Goal: Communication & Community: Answer question/provide support

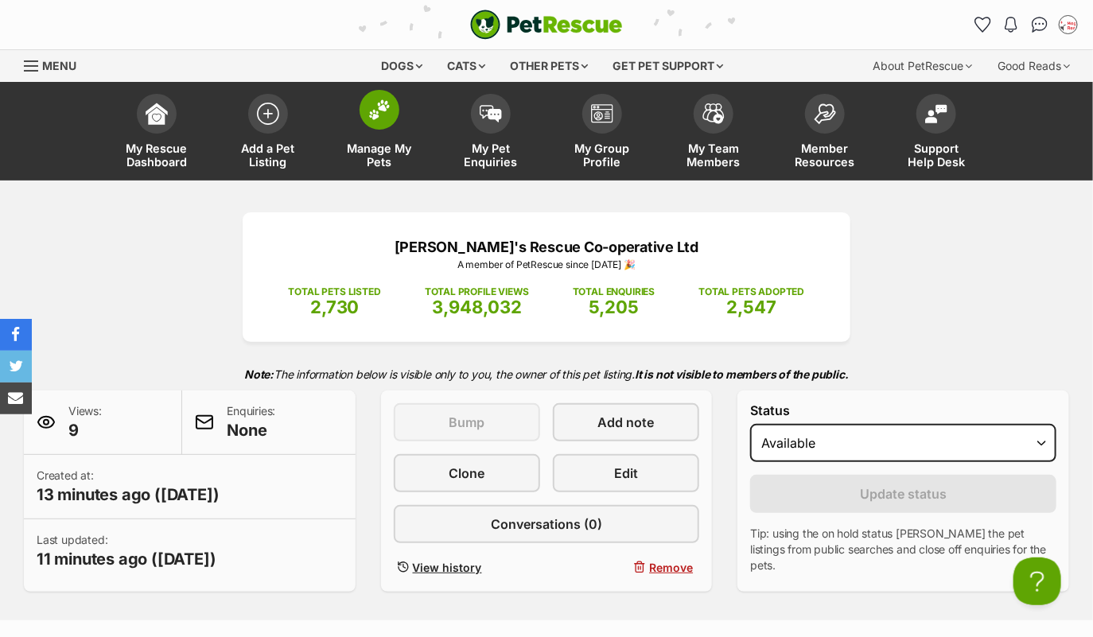
click at [381, 111] on img at bounding box center [379, 109] width 22 height 21
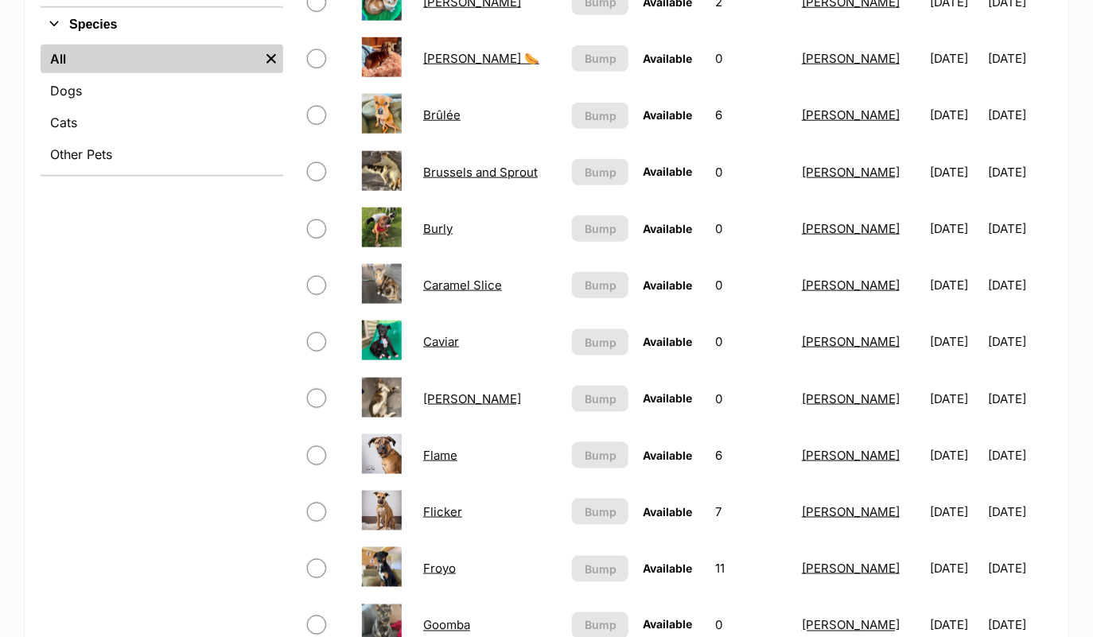
scroll to position [621, 0]
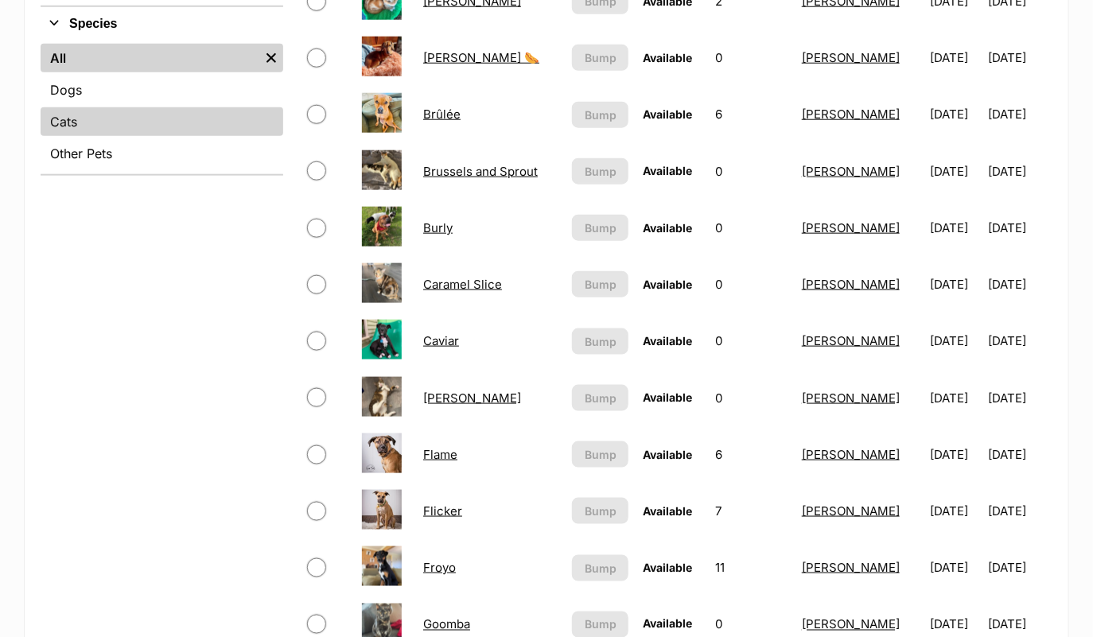
click at [94, 123] on link "Cats" at bounding box center [162, 121] width 243 height 29
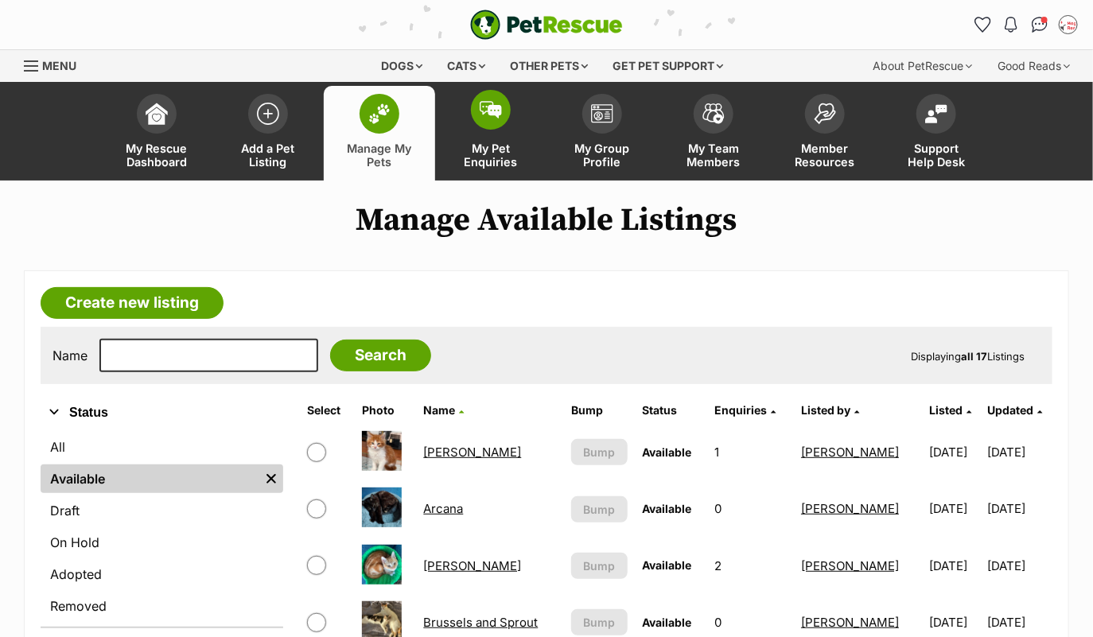
click at [485, 112] on img at bounding box center [491, 110] width 22 height 18
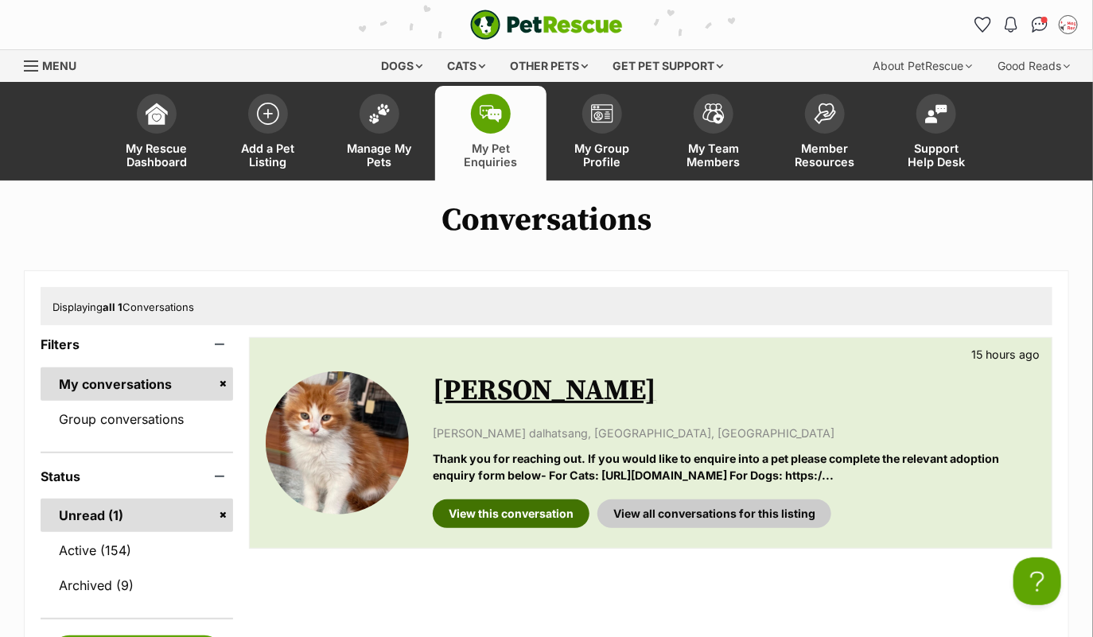
click at [523, 502] on link "View this conversation" at bounding box center [511, 514] width 157 height 29
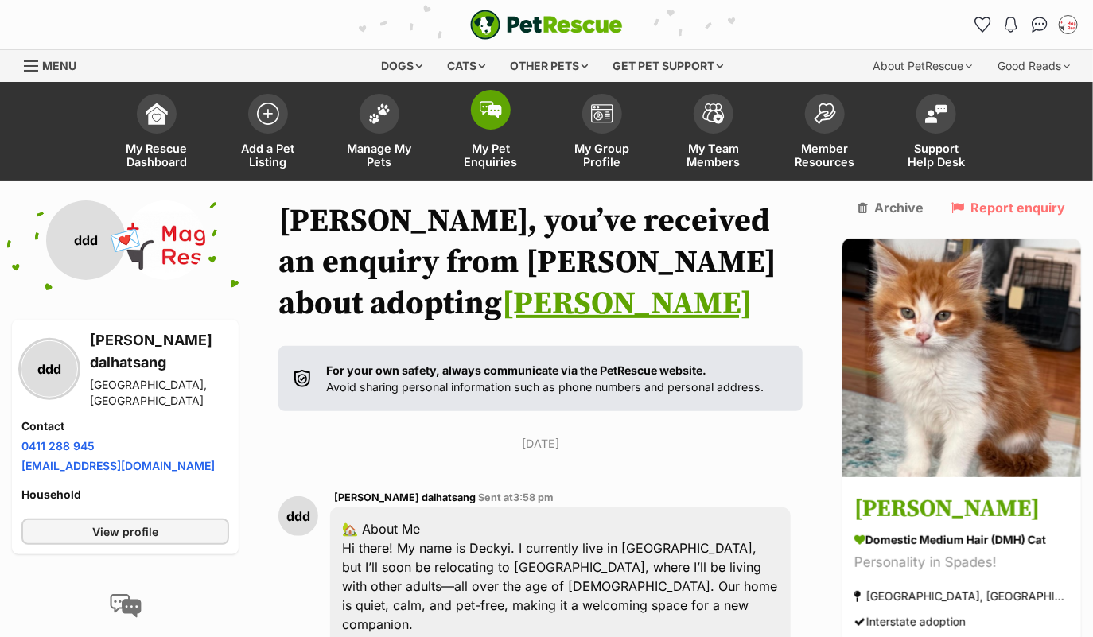
click at [492, 111] on img at bounding box center [491, 110] width 22 height 18
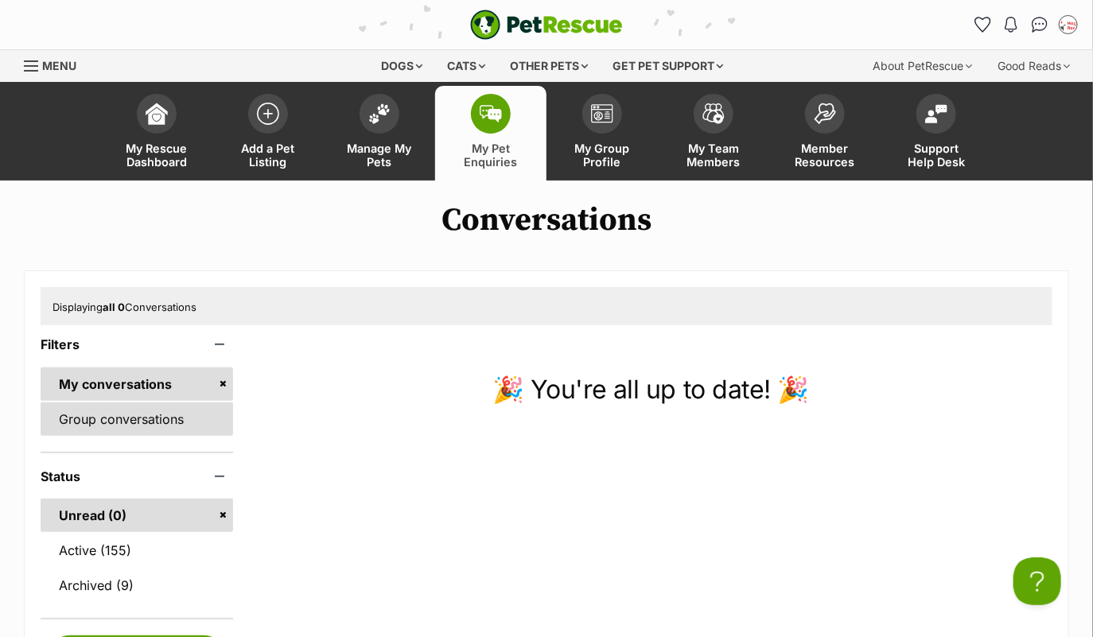
click at [135, 416] on link "Group conversations" at bounding box center [137, 419] width 193 height 33
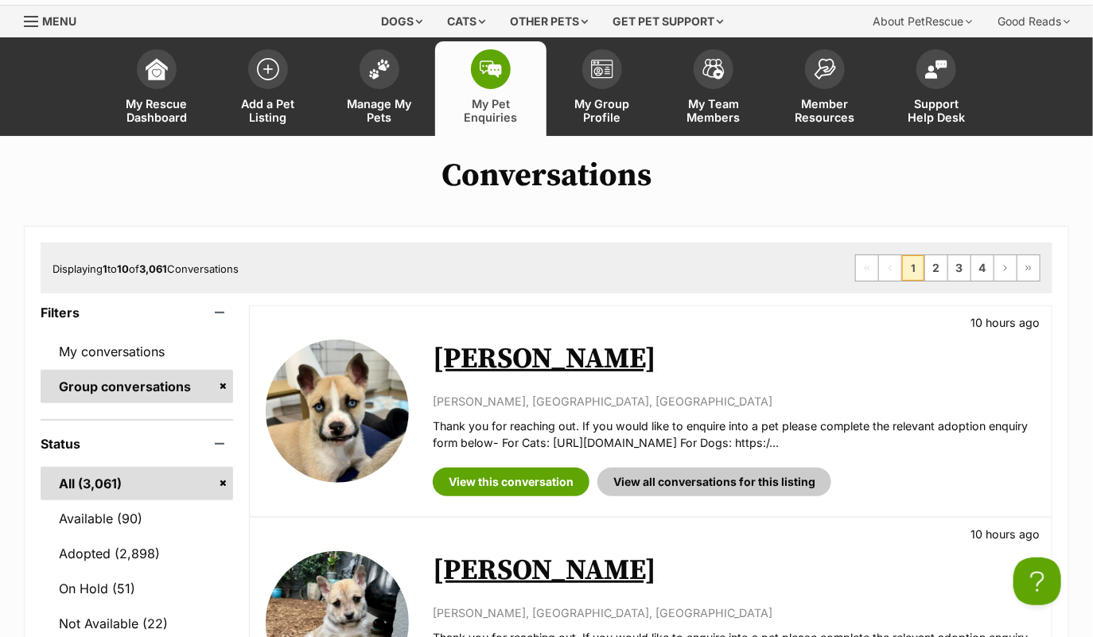
scroll to position [88, 0]
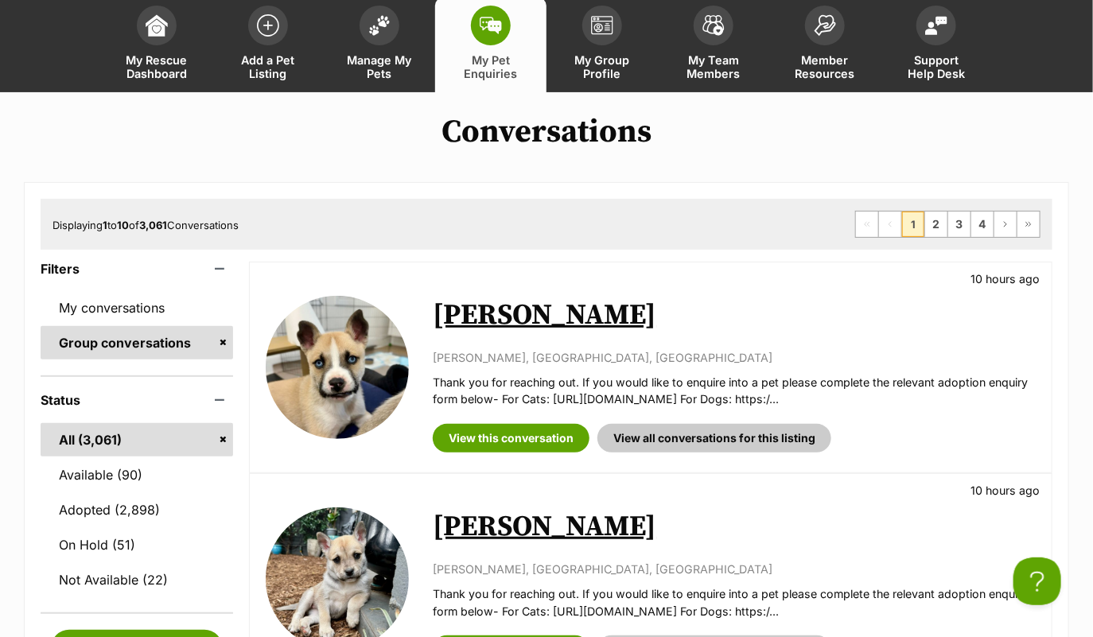
click at [492, 302] on link "[PERSON_NAME]" at bounding box center [545, 316] width 224 height 36
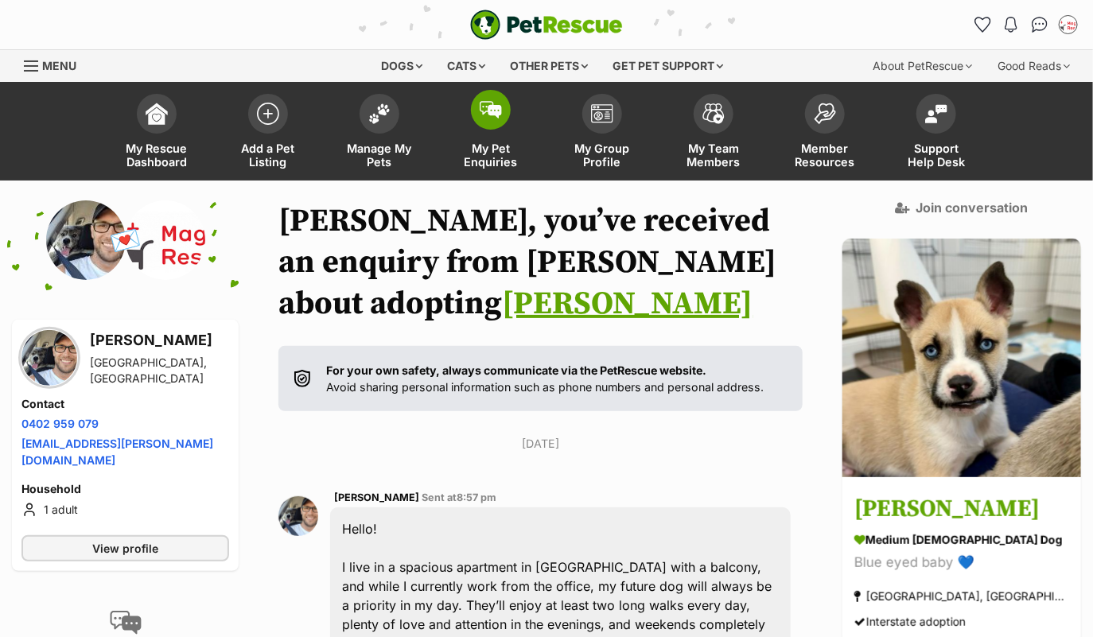
click at [483, 115] on img at bounding box center [491, 110] width 22 height 18
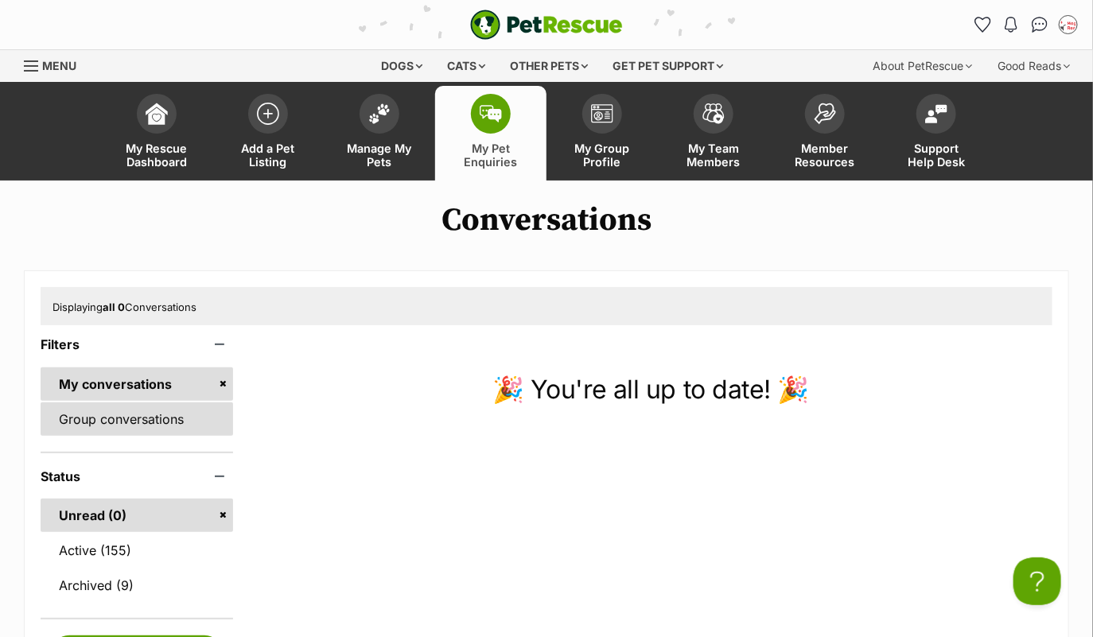
click at [165, 413] on link "Group conversations" at bounding box center [137, 419] width 193 height 33
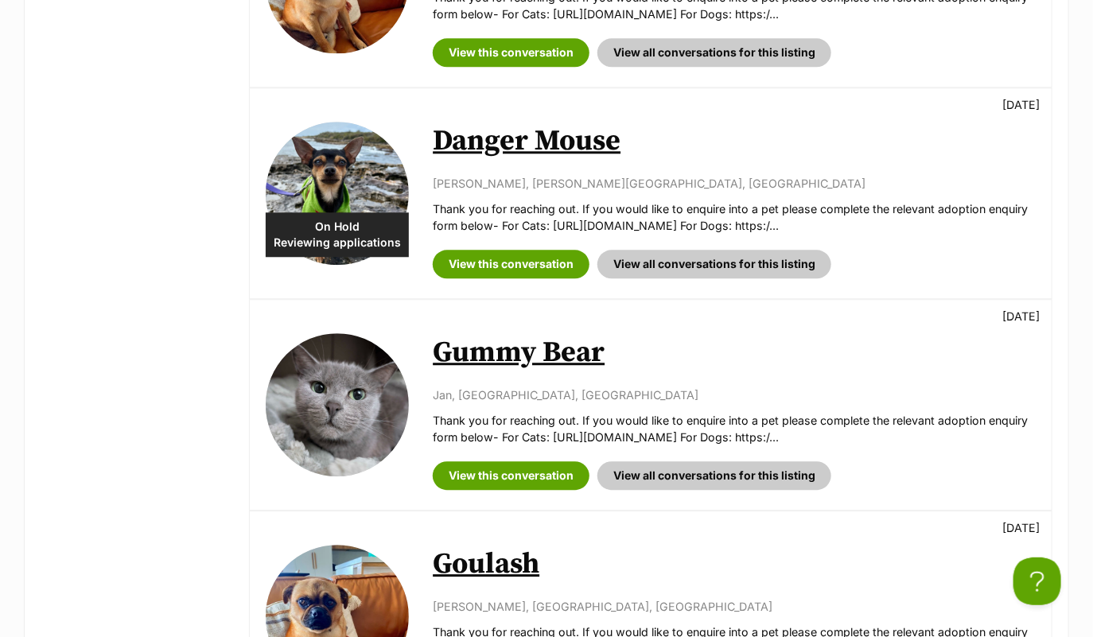
scroll to position [1533, 0]
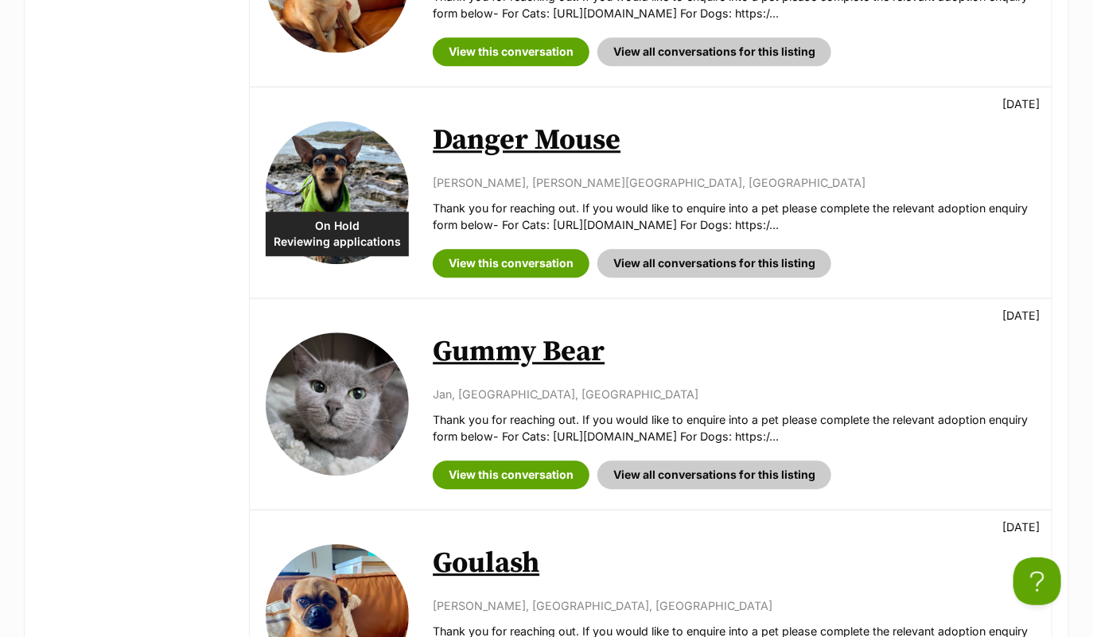
click at [531, 336] on link "Gummy Bear" at bounding box center [519, 352] width 172 height 36
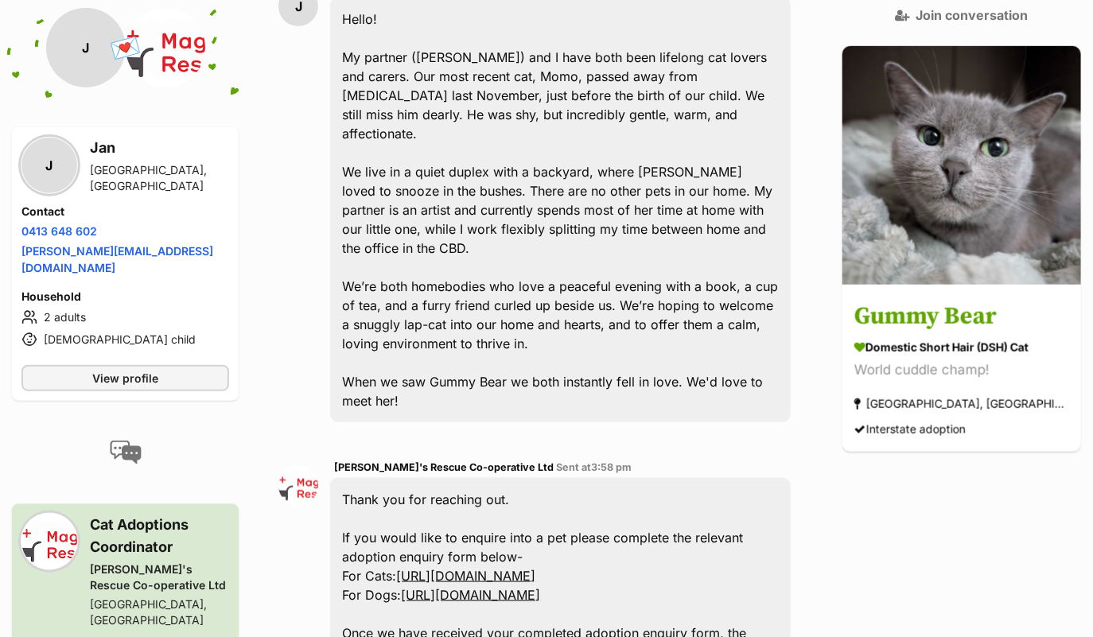
scroll to position [512, 0]
